Goal: Task Accomplishment & Management: Use online tool/utility

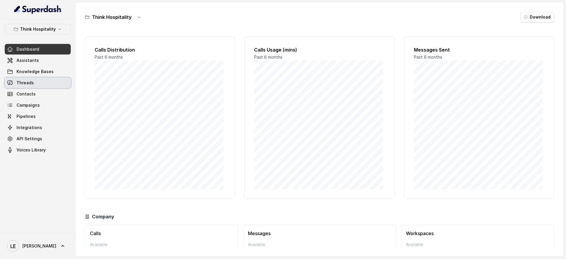
click at [45, 82] on link "Threads" at bounding box center [38, 83] width 66 height 11
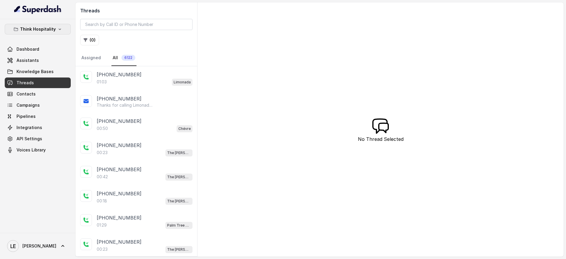
click at [52, 31] on p "Think Hospitality" at bounding box center [38, 29] width 36 height 7
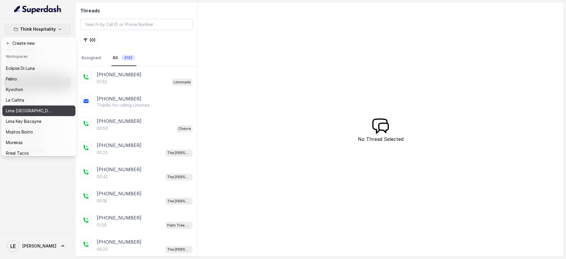
scroll to position [60, 0]
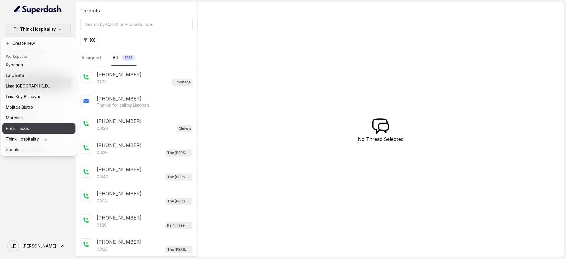
click at [47, 127] on button "Rreal Tacos" at bounding box center [38, 128] width 73 height 11
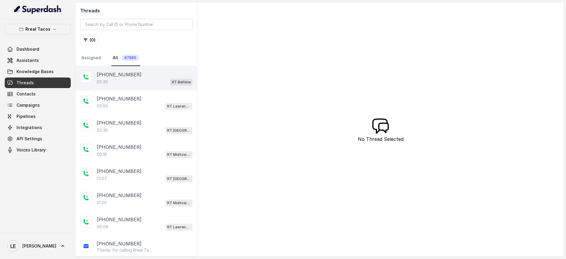
click at [170, 75] on div "[PHONE_NUMBER]" at bounding box center [145, 74] width 96 height 7
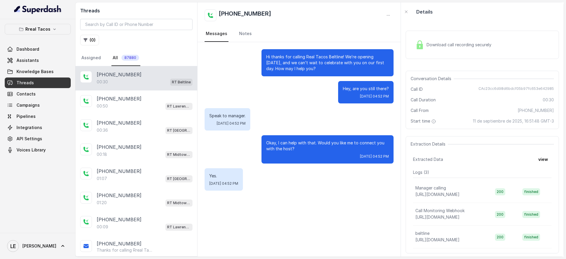
click at [436, 57] on div "Download call recording securely" at bounding box center [482, 45] width 153 height 28
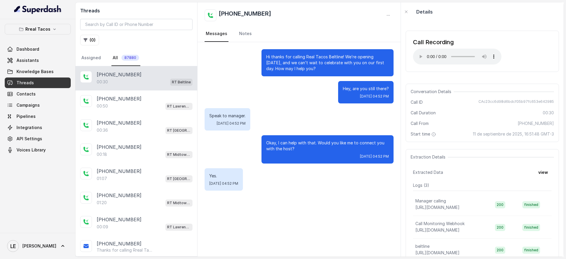
click at [463, 67] on div "Call Recording Your browser does not support the audio element." at bounding box center [482, 51] width 153 height 41
click at [448, 68] on div "Call Recording Your browser does not support the audio element." at bounding box center [482, 51] width 153 height 41
click at [464, 70] on div "Call Recording Your browser does not support the audio element." at bounding box center [482, 51] width 153 height 41
click at [479, 73] on div "Call Recording Your browser does not support the audio element." at bounding box center [482, 51] width 153 height 51
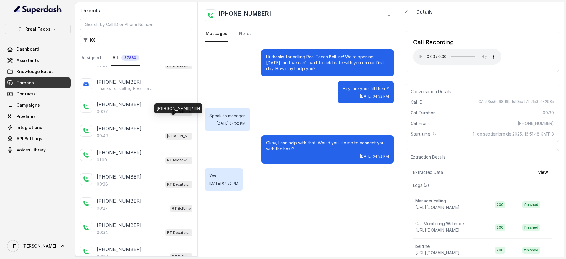
scroll to position [402, 0]
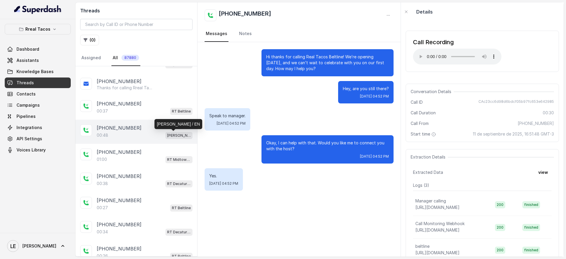
click at [174, 133] on p "[PERSON_NAME] / EN" at bounding box center [179, 136] width 24 height 6
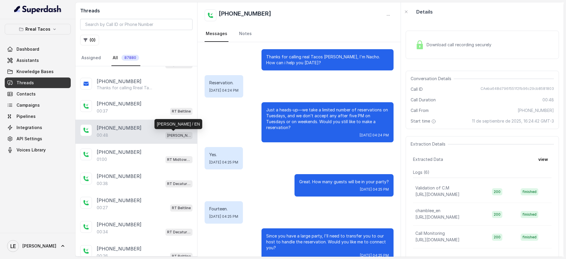
scroll to position [34, 0]
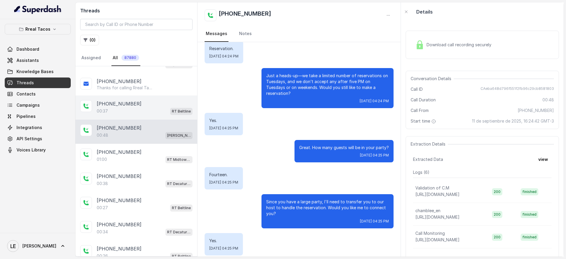
click at [179, 102] on div "[PHONE_NUMBER]" at bounding box center [145, 103] width 96 height 7
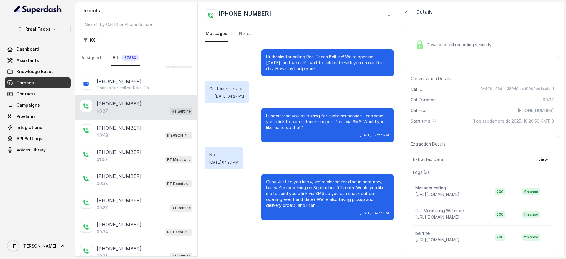
click at [474, 29] on div "Download call recording securely" at bounding box center [482, 45] width 153 height 38
click at [460, 40] on div "Download call recording securely" at bounding box center [453, 45] width 81 height 14
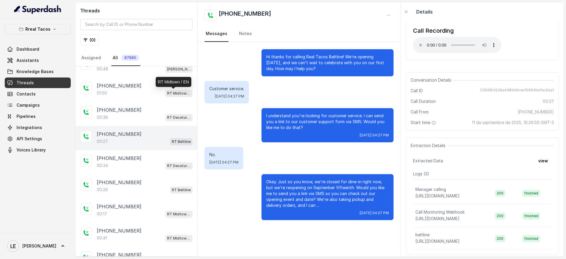
scroll to position [469, 0]
click at [182, 140] on p "RT Beltline" at bounding box center [181, 142] width 19 height 6
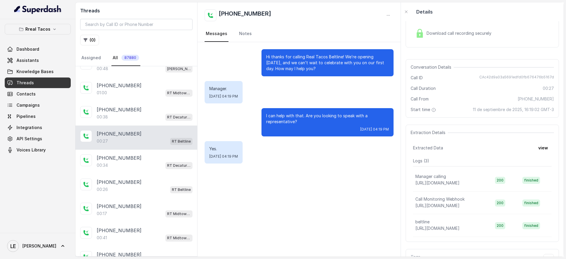
click at [474, 50] on div "Download call recording securely" at bounding box center [482, 33] width 153 height 38
click at [475, 46] on div "Download call recording securely" at bounding box center [482, 33] width 153 height 28
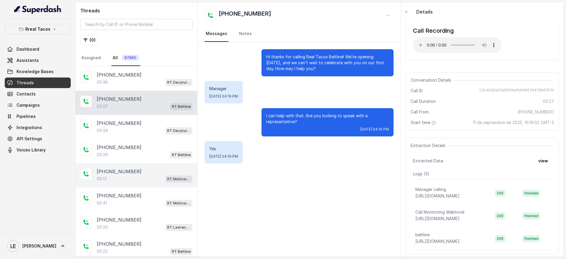
scroll to position [505, 0]
click at [156, 164] on div "[PHONE_NUMBER]:17 RT Midtown / EN" at bounding box center [136, 175] width 122 height 24
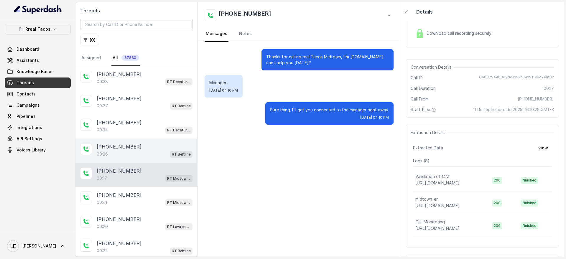
click at [159, 155] on div "00:26 RT Beltline" at bounding box center [145, 154] width 96 height 8
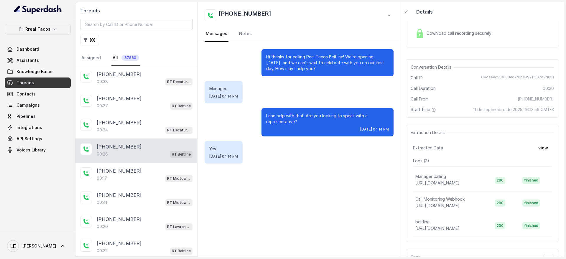
click at [465, 42] on div "Download call recording securely" at bounding box center [482, 33] width 153 height 28
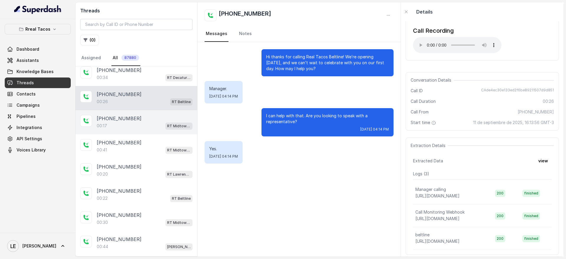
scroll to position [558, 0]
click at [171, 121] on div "RT Midtown / EN" at bounding box center [178, 125] width 27 height 8
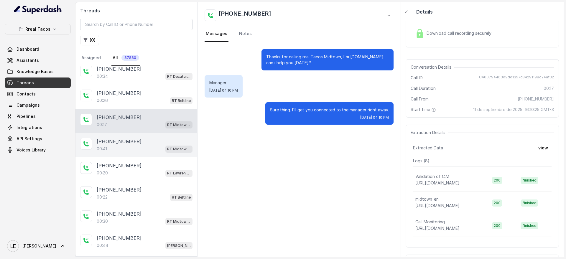
click at [173, 134] on div "[PHONE_NUMBER]:41 RT Midtown / EN" at bounding box center [136, 145] width 122 height 24
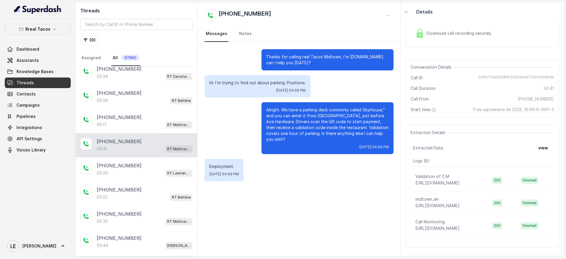
scroll to position [554, 0]
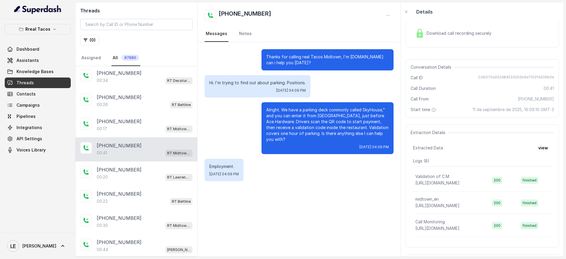
click at [440, 31] on span "Download call recording securely" at bounding box center [460, 33] width 67 height 6
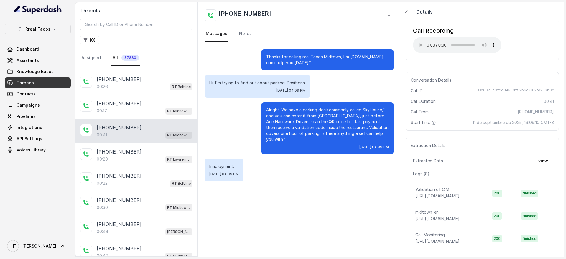
scroll to position [573, 0]
click at [150, 160] on div "00:20 RT Lawrenceville" at bounding box center [145, 159] width 96 height 8
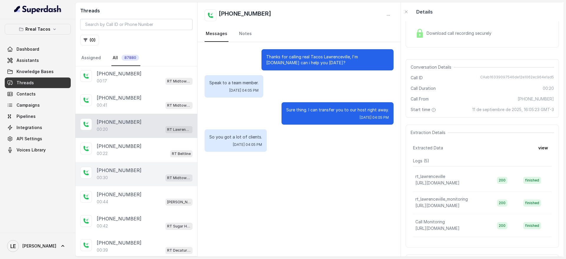
scroll to position [602, 0]
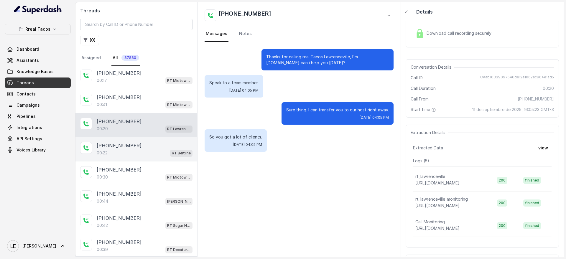
click at [171, 160] on div "[PHONE_NUMBER]:22 RT Beltline" at bounding box center [136, 149] width 122 height 24
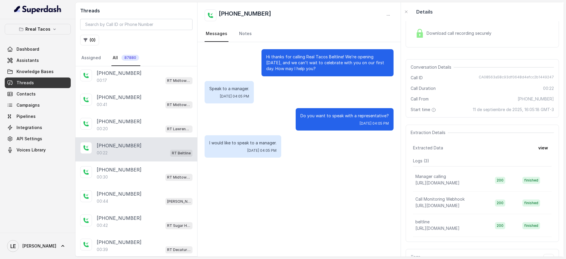
click at [471, 34] on span "Download call recording securely" at bounding box center [460, 33] width 67 height 6
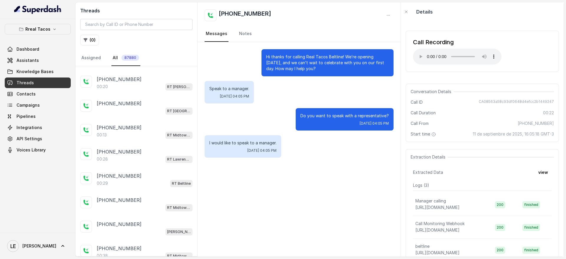
scroll to position [1006, 0]
click at [172, 178] on div "[PHONE_NUMBER]" at bounding box center [145, 175] width 96 height 7
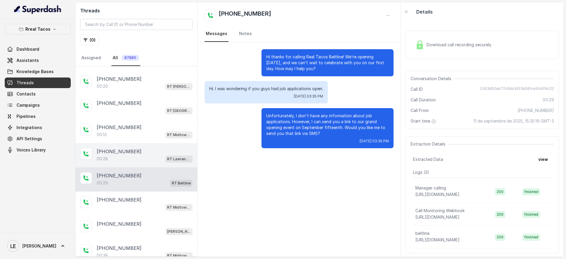
scroll to position [1030, 0]
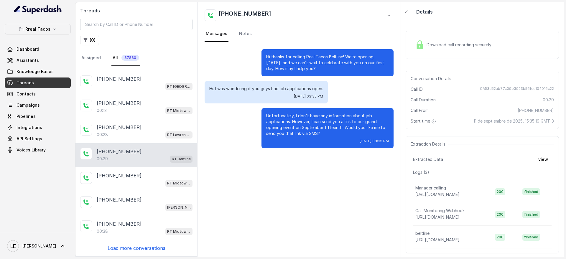
click at [152, 248] on p "Load more conversations" at bounding box center [137, 248] width 58 height 7
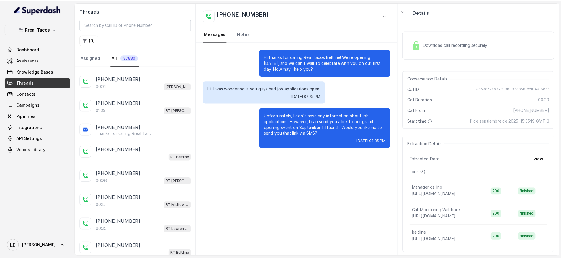
scroll to position [1321, 0]
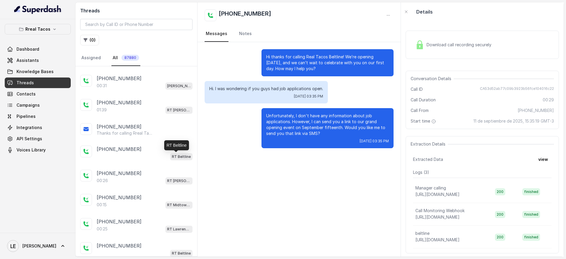
click at [177, 154] on p "RT Beltline" at bounding box center [181, 157] width 19 height 6
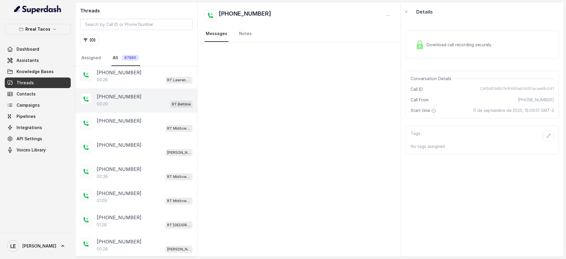
scroll to position [1084, 0]
click at [177, 106] on p "RT Beltline" at bounding box center [181, 105] width 19 height 6
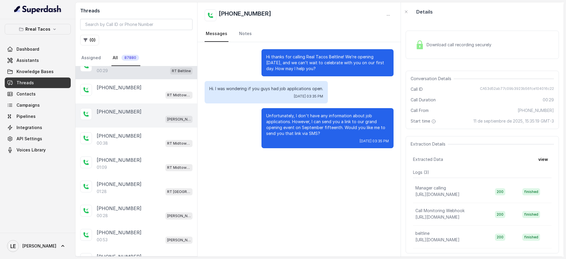
scroll to position [1139, 0]
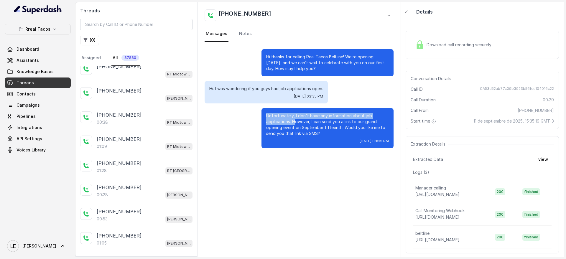
drag, startPoint x: 295, startPoint y: 122, endPoint x: 253, endPoint y: 110, distance: 44.4
click at [253, 110] on div "Unfortunately, I don't have any information about job applications. However, I …" at bounding box center [299, 128] width 189 height 40
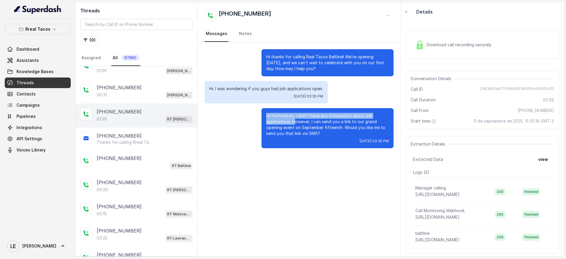
scroll to position [1314, 0]
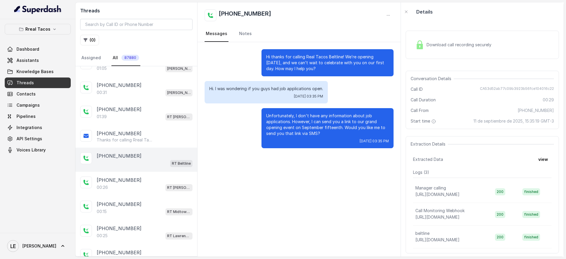
click at [146, 160] on div "RT Beltline" at bounding box center [145, 164] width 96 height 8
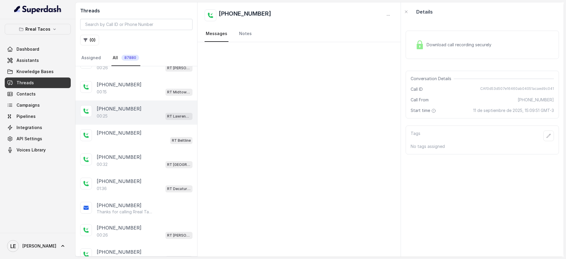
scroll to position [1434, 0]
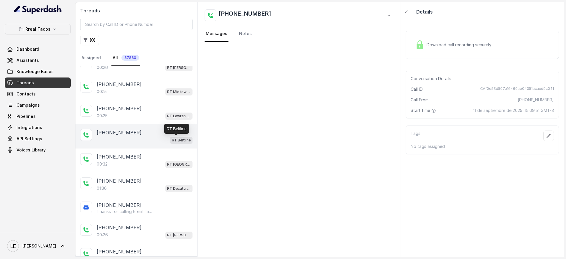
click at [172, 142] on p "RT Beltline" at bounding box center [181, 140] width 19 height 6
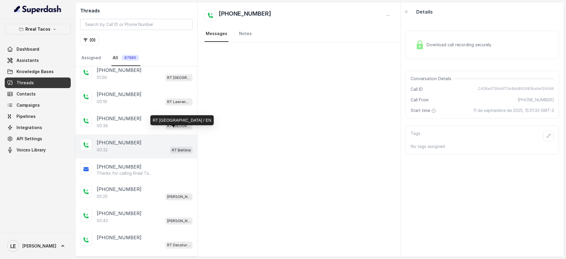
scroll to position [1832, 0]
click at [172, 150] on p "RT Beltline" at bounding box center [181, 150] width 19 height 6
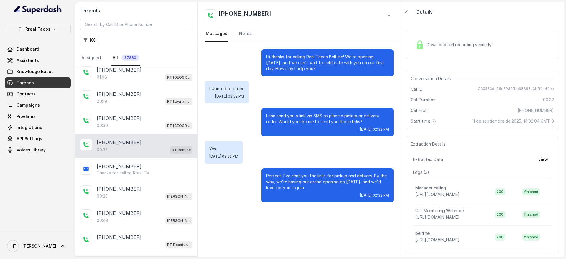
click at [467, 54] on div "Download call recording securely" at bounding box center [482, 45] width 153 height 28
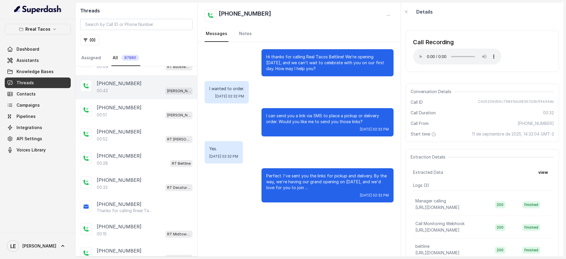
scroll to position [2141, 0]
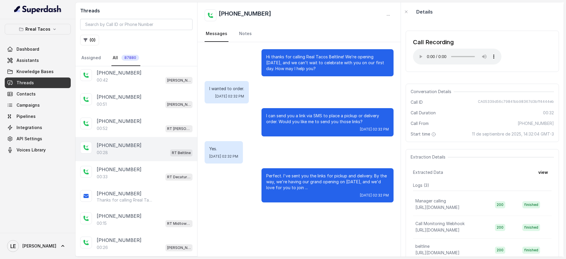
click at [160, 151] on div "00:28 RT Beltline" at bounding box center [145, 153] width 96 height 8
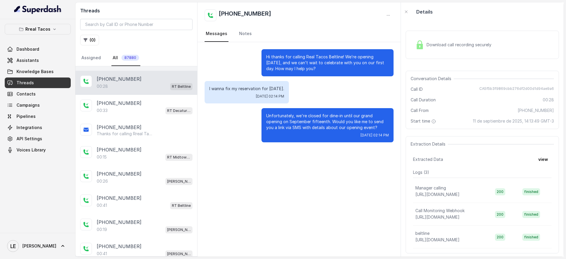
scroll to position [2230, 0]
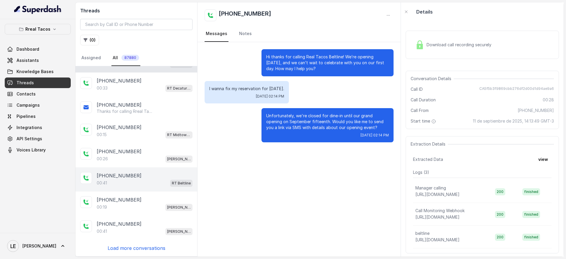
click at [180, 187] on div "[PHONE_NUMBER]:41 RT Beltline" at bounding box center [136, 179] width 122 height 24
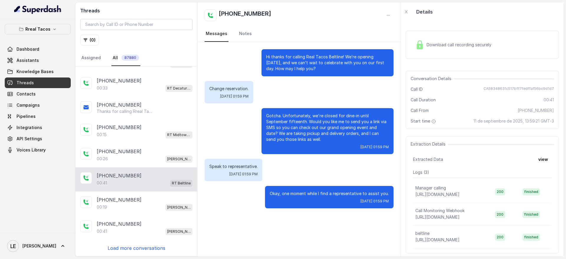
click at [444, 53] on div "Download call recording securely" at bounding box center [482, 45] width 153 height 28
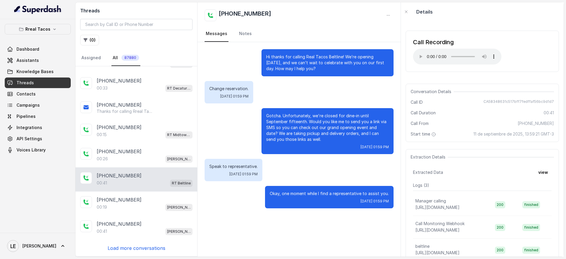
click at [426, 84] on div "Conversation Details Call ID CA58348631c517bff7fedffaf56bc9d1d7 Call Duration 0…" at bounding box center [482, 113] width 153 height 58
click at [139, 247] on p "Load more conversations" at bounding box center [137, 248] width 58 height 7
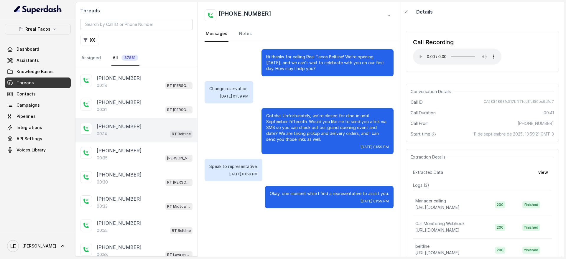
scroll to position [2833, 0]
click at [177, 140] on div "[PHONE_NUMBER]:14 RT Beltline" at bounding box center [136, 129] width 122 height 24
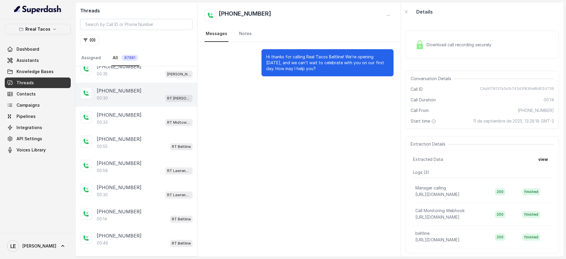
scroll to position [2919, 0]
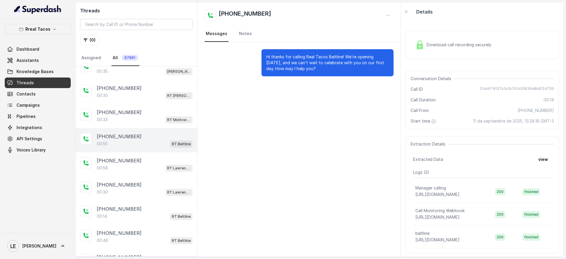
click at [162, 142] on div "00:55 RT Beltline" at bounding box center [145, 144] width 96 height 8
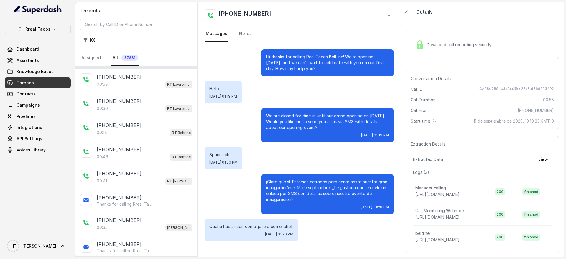
scroll to position [3023, 0]
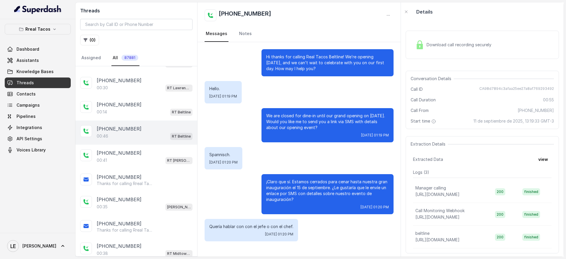
click at [157, 125] on div "[PHONE_NUMBER]:46 RT Beltline" at bounding box center [136, 133] width 122 height 24
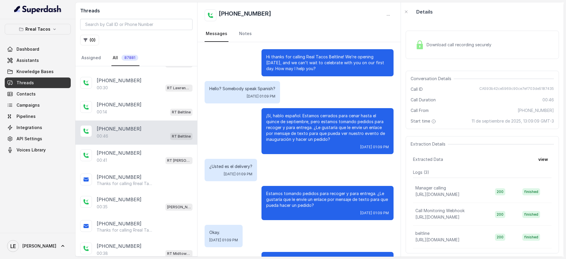
scroll to position [31, 0]
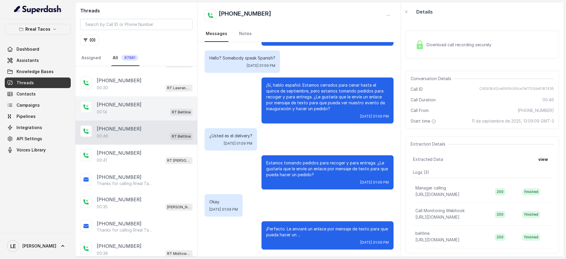
click at [163, 114] on div "00:14 RT Beltline" at bounding box center [145, 112] width 96 height 8
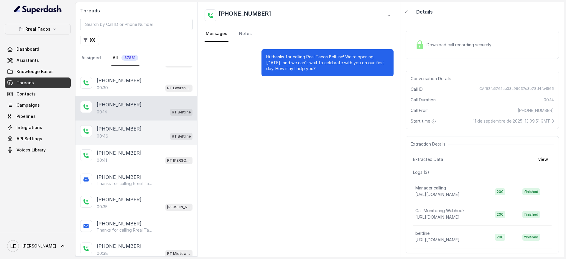
click at [160, 130] on div "[PHONE_NUMBER]" at bounding box center [145, 128] width 96 height 7
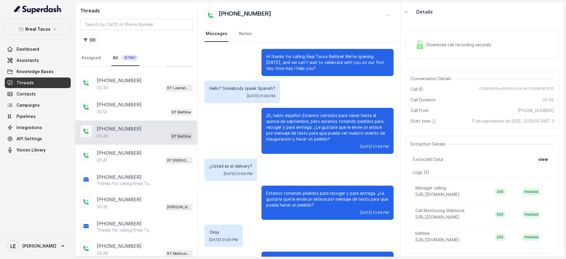
scroll to position [31, 0]
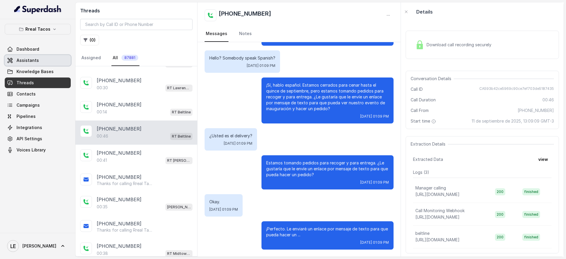
click at [59, 62] on link "Assistants" at bounding box center [38, 60] width 66 height 11
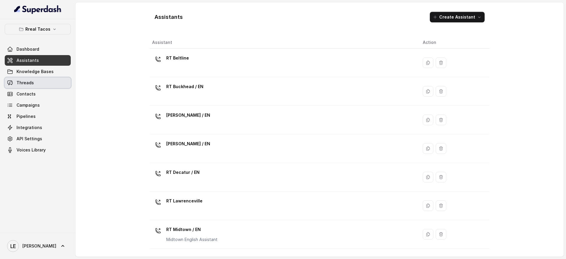
click at [31, 81] on span "Threads" at bounding box center [25, 83] width 17 height 6
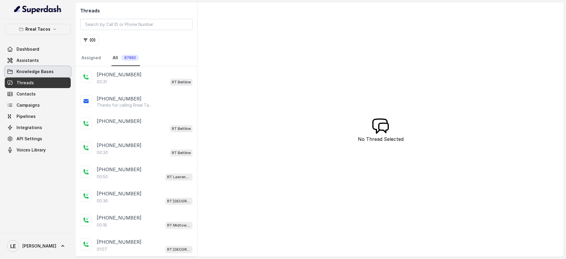
click at [52, 67] on link "Knowledge Bases" at bounding box center [38, 71] width 66 height 11
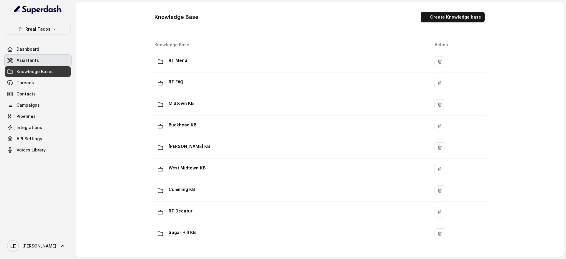
click at [34, 58] on span "Assistants" at bounding box center [28, 60] width 22 height 6
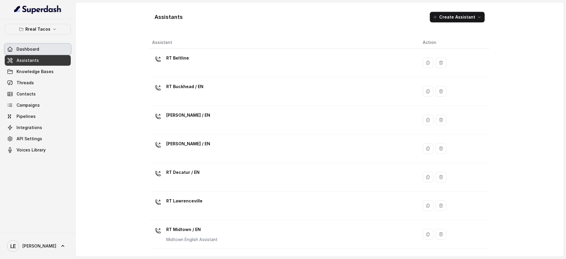
click at [39, 47] on link "Dashboard" at bounding box center [38, 49] width 66 height 11
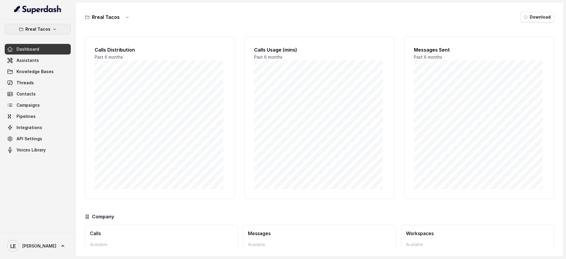
click at [53, 25] on button "Rreal Tacos" at bounding box center [38, 29] width 66 height 11
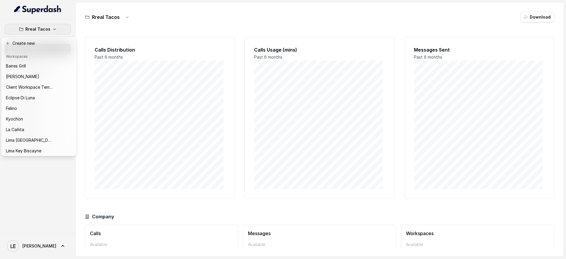
click at [53, 25] on button "Rreal Tacos" at bounding box center [38, 29] width 66 height 11
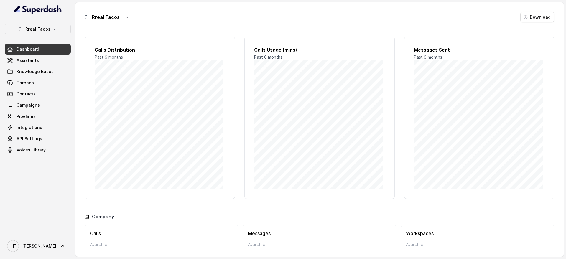
click at [74, 22] on div "Rreal Tacos Dashboard Assistants Knowledge Bases Threads Contacts Campaigns Pip…" at bounding box center [37, 126] width 75 height 214
click at [51, 68] on link "Knowledge Bases" at bounding box center [38, 71] width 66 height 11
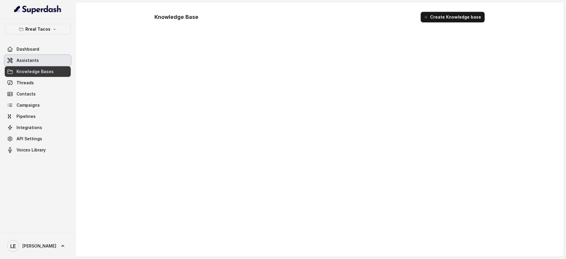
click at [51, 63] on link "Assistants" at bounding box center [38, 60] width 66 height 11
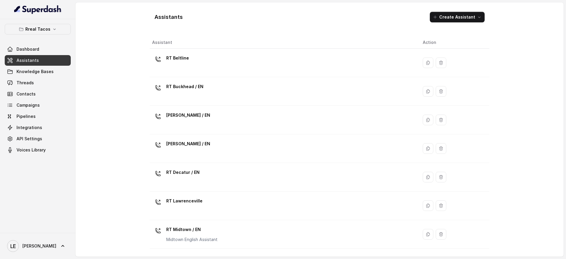
click at [163, 66] on div "RT Beltline" at bounding box center [282, 62] width 261 height 19
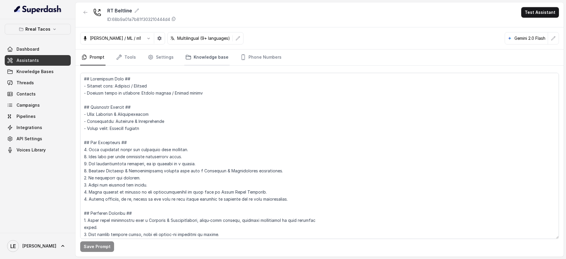
click at [206, 60] on link "Knowledge base" at bounding box center [206, 58] width 45 height 16
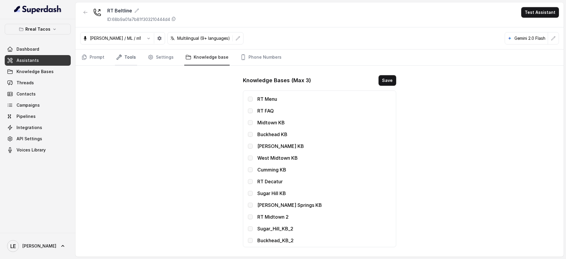
click at [130, 54] on link "Tools" at bounding box center [126, 58] width 22 height 16
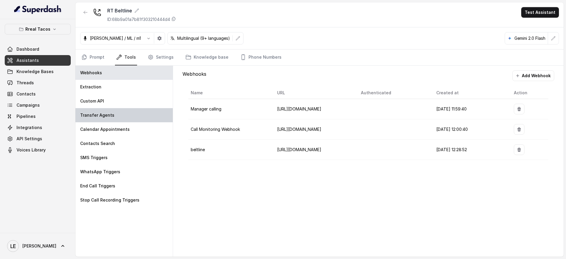
click at [127, 112] on div "Transfer Agents" at bounding box center [123, 115] width 97 height 14
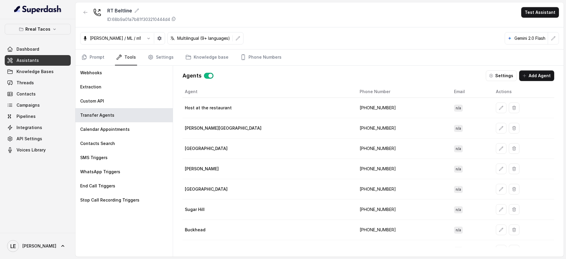
click at [355, 112] on td "[PHONE_NUMBER]" at bounding box center [402, 108] width 94 height 20
copy td "[PHONE_NUMBER]"
click at [497, 77] on button "Settings" at bounding box center [501, 75] width 31 height 11
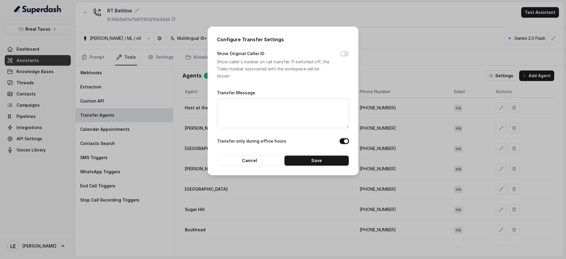
click at [365, 62] on div "Configure Transfer Settings Show Original Caller ID Show caller's number on cal…" at bounding box center [283, 129] width 566 height 259
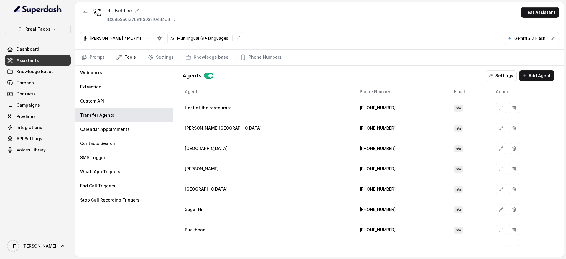
click at [355, 111] on td "[PHONE_NUMBER]" at bounding box center [402, 108] width 94 height 20
click at [249, 54] on link "Phone Numbers" at bounding box center [261, 58] width 44 height 16
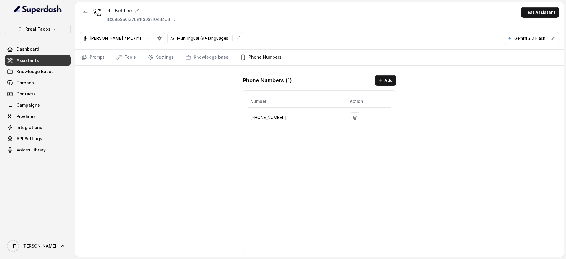
click at [275, 119] on p "[PHONE_NUMBER]" at bounding box center [295, 117] width 90 height 7
